Goal: Information Seeking & Learning: Find specific fact

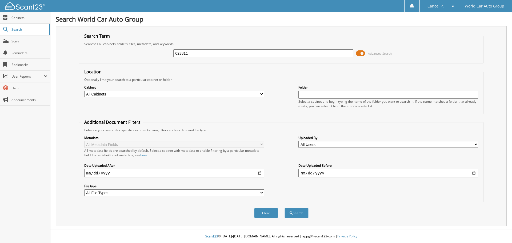
type input "023811"
click at [285, 208] on button "Search" at bounding box center [297, 213] width 24 height 10
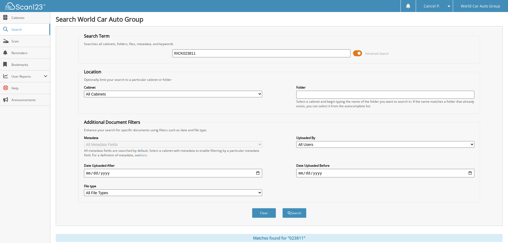
click at [242, 55] on input "RICK023811" at bounding box center [261, 53] width 178 height 8
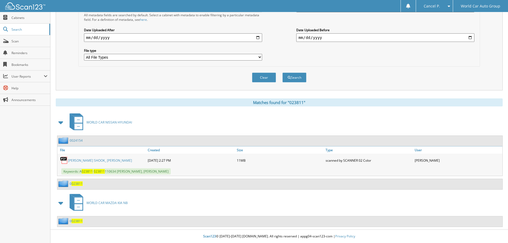
scroll to position [136, 0]
click at [97, 161] on link "RICKY L SHOOK_ PATRICIA LYNN SHOOK" at bounding box center [100, 160] width 64 height 5
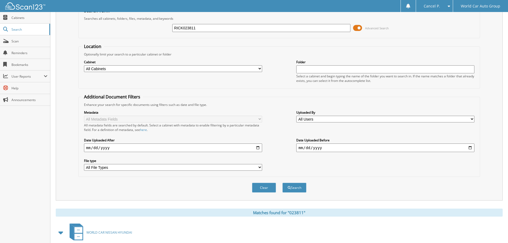
scroll to position [0, 0]
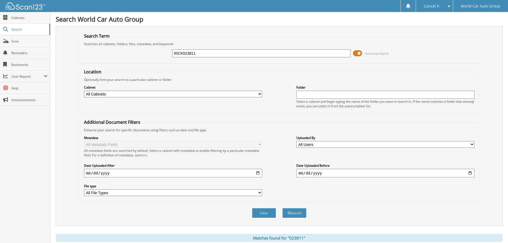
click at [222, 53] on input "RICK023811" at bounding box center [261, 53] width 178 height 8
type input "201409"
click at [282, 208] on button "Search" at bounding box center [294, 213] width 24 height 10
click at [357, 54] on span at bounding box center [357, 53] width 9 height 8
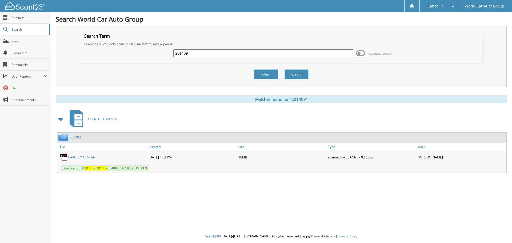
click at [86, 157] on link "CARDELY TRISTAN" at bounding box center [81, 157] width 27 height 5
click at [226, 50] on input "201409" at bounding box center [263, 53] width 180 height 8
type input "483977"
click at [285, 69] on button "Search" at bounding box center [297, 74] width 24 height 10
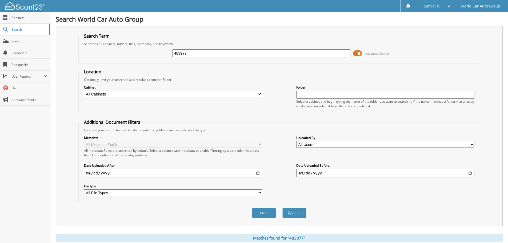
click at [354, 51] on span at bounding box center [357, 53] width 9 height 8
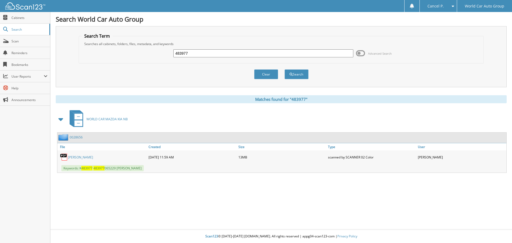
click at [87, 157] on link "[PERSON_NAME]" at bounding box center [80, 157] width 25 height 5
click at [204, 51] on input "483977" at bounding box center [263, 53] width 180 height 8
type input "121210"
click at [285, 69] on button "Search" at bounding box center [297, 74] width 24 height 10
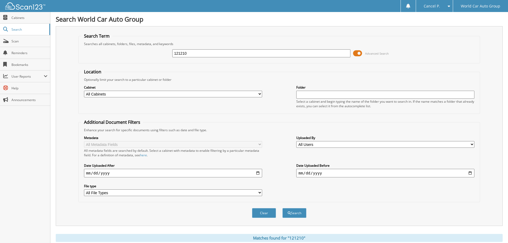
click at [358, 55] on span at bounding box center [357, 53] width 9 height 8
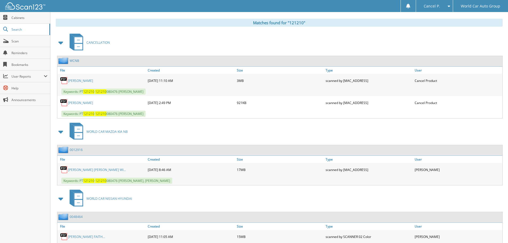
scroll to position [75, 0]
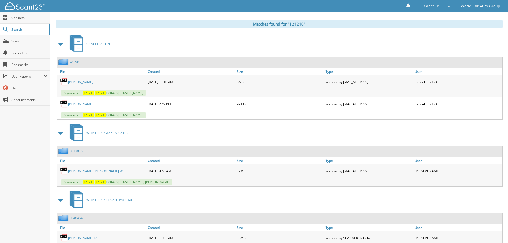
click at [82, 103] on link "[PERSON_NAME]" at bounding box center [80, 104] width 25 height 5
click at [90, 80] on link "[PERSON_NAME]" at bounding box center [80, 82] width 25 height 5
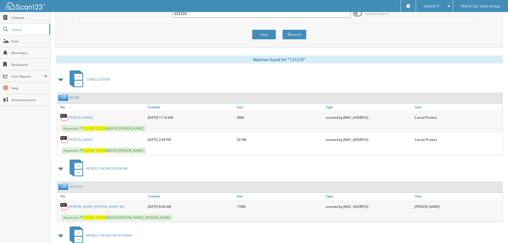
scroll to position [49, 0]
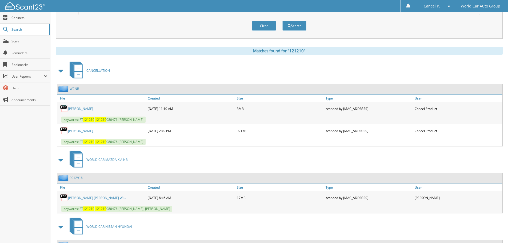
click at [123, 197] on link "[PERSON_NAME] [PERSON_NAME] WI..." at bounding box center [97, 198] width 58 height 5
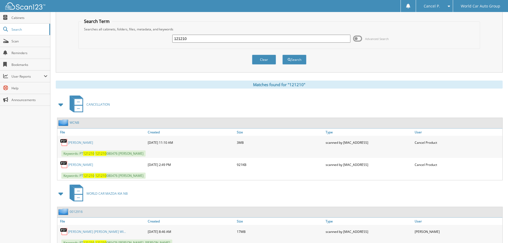
scroll to position [0, 0]
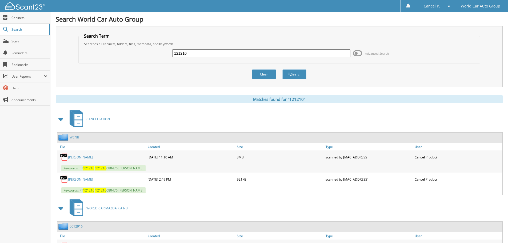
click at [204, 52] on input "121210" at bounding box center [261, 53] width 178 height 8
type input "271913"
click at [282, 69] on button "Search" at bounding box center [294, 74] width 24 height 10
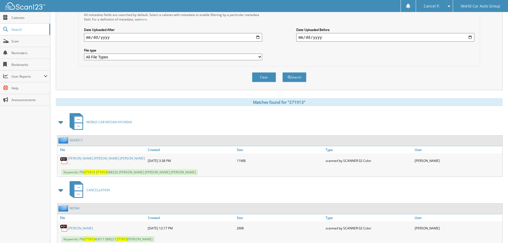
scroll to position [152, 0]
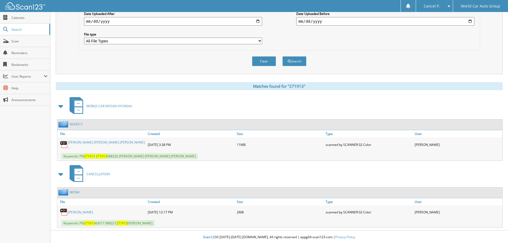
click at [91, 210] on link "[PERSON_NAME]" at bounding box center [80, 212] width 25 height 5
click at [98, 145] on link "NORMA REED GALMICHE_ KARLA KASSANDRA ..." at bounding box center [106, 144] width 77 height 9
drag, startPoint x: 160, startPoint y: 224, endPoint x: 130, endPoint y: 227, distance: 29.5
click at [130, 227] on div "Search World Car Auto Group Search Term Searches all cabinets, folders, files, …" at bounding box center [279, 46] width 458 height 396
copy span "NORMA GALMICHE"
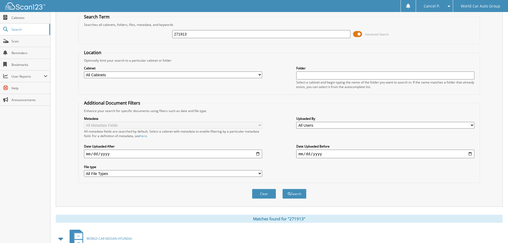
scroll to position [18, 0]
drag, startPoint x: 238, startPoint y: 29, endPoint x: 236, endPoint y: 35, distance: 6.6
click at [238, 29] on div "271913 Advanced Search" at bounding box center [279, 35] width 396 height 14
click at [234, 38] on input "271913" at bounding box center [261, 35] width 178 height 8
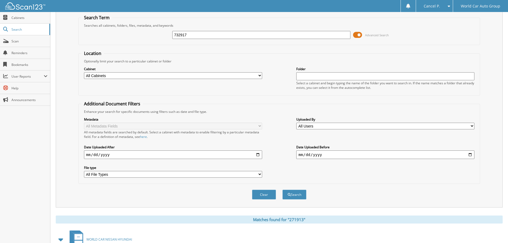
type input "732917"
click at [282, 190] on button "Search" at bounding box center [294, 195] width 24 height 10
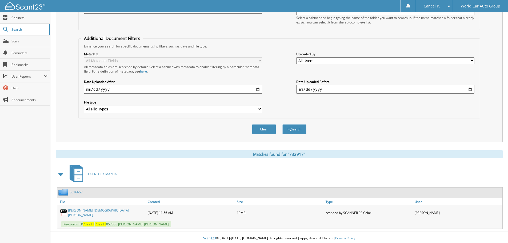
scroll to position [85, 0]
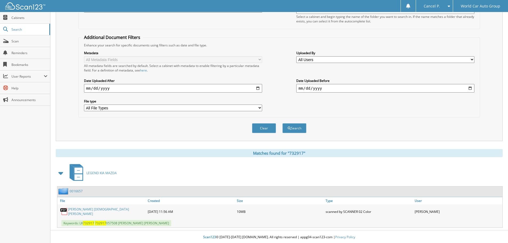
click at [107, 210] on link "[PERSON_NAME] [DEMOGRAPHIC_DATA][PERSON_NAME]" at bounding box center [106, 211] width 77 height 9
